Goal: Submit feedback/report problem

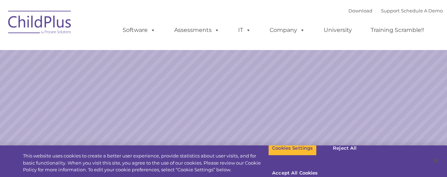
select select "MEDIUM"
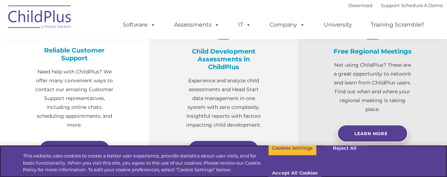
scroll to position [129, 0]
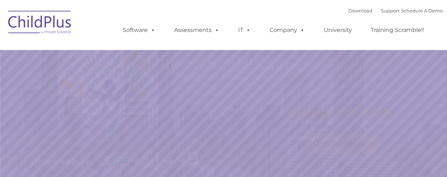
select select "MEDIUM"
